Goal: Information Seeking & Learning: Compare options

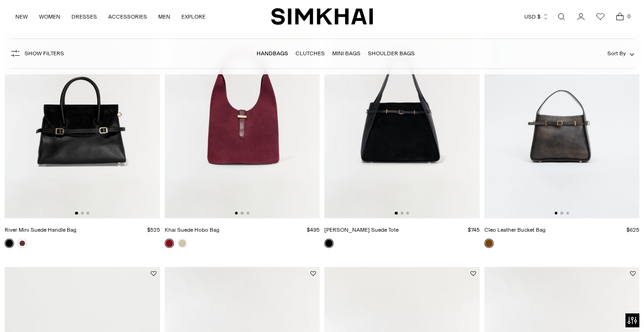
scroll to position [435, 0]
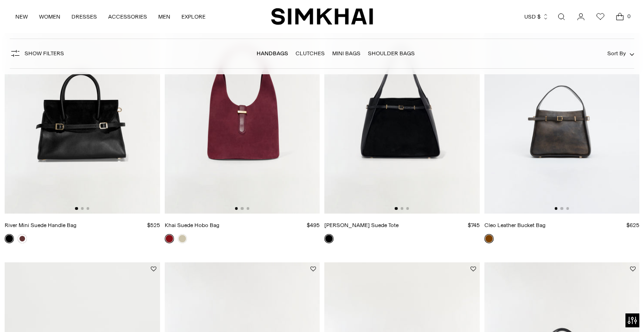
click at [225, 152] on img at bounding box center [242, 97] width 155 height 233
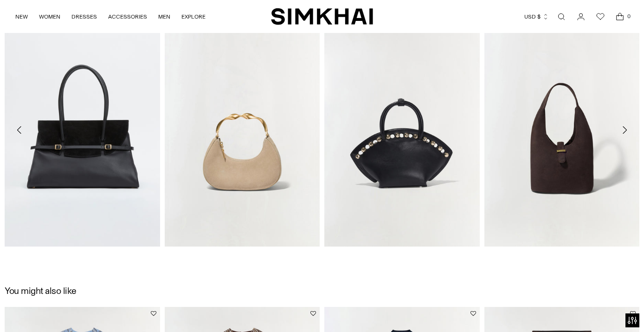
scroll to position [1039, 0]
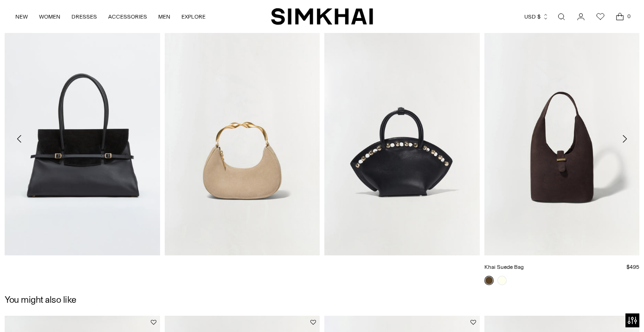
click at [551, 166] on div "Khai Suede Bag $495 Unit price / per" at bounding box center [561, 153] width 155 height 263
click at [524, 263] on link "Khai Suede Bag" at bounding box center [503, 266] width 39 height 6
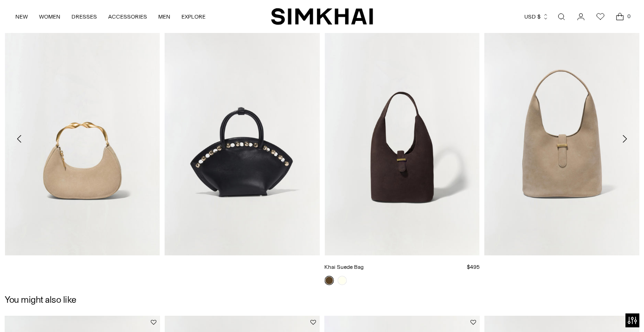
click at [397, 184] on div "Khai Suede Bag $495 Unit price / per" at bounding box center [401, 153] width 155 height 263
click at [349, 267] on link "Khai Suede Bag" at bounding box center [343, 266] width 39 height 6
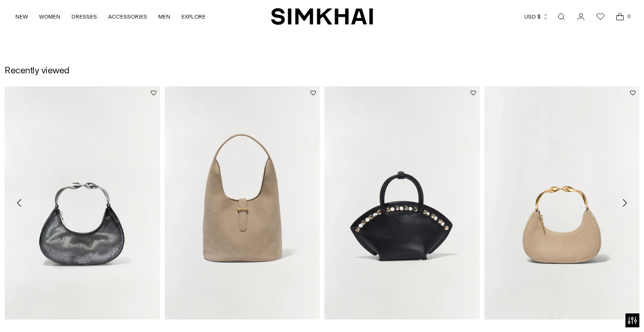
scroll to position [1289, 0]
click at [541, 328] on link "Nixi Suede Crescent Bag" at bounding box center [515, 331] width 62 height 6
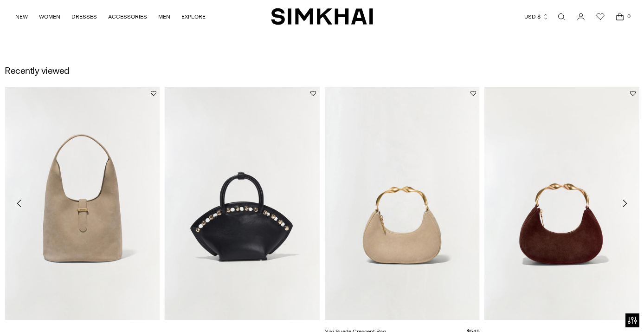
click at [386, 328] on link "Nixi Suede Crescent Bag" at bounding box center [355, 331] width 62 height 6
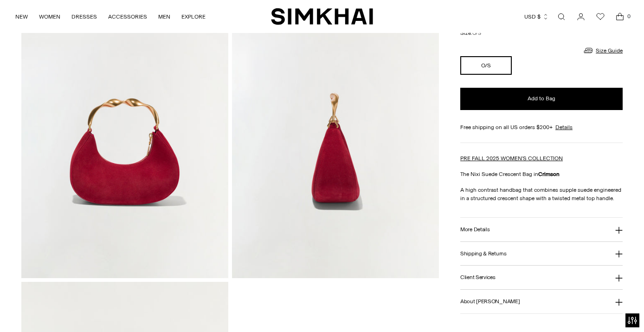
scroll to position [417, 0]
